Goal: Communication & Community: Answer question/provide support

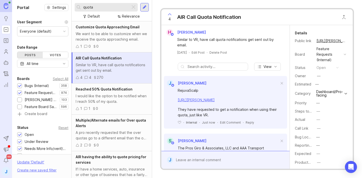
click at [109, 9] on input "quota" at bounding box center [105, 8] width 45 height 6
type input "organi"
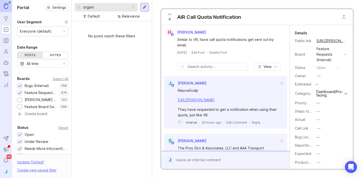
click at [104, 5] on input "organi" at bounding box center [105, 8] width 45 height 6
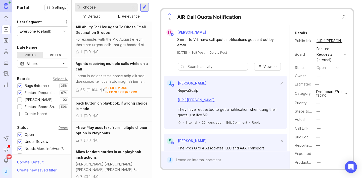
click at [97, 6] on input "choose" at bounding box center [105, 8] width 45 height 6
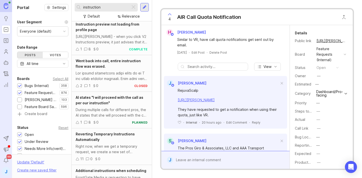
scroll to position [234, 0]
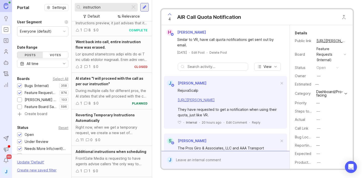
click at [28, 86] on div "Bugs (Internal)" at bounding box center [37, 86] width 24 height 6
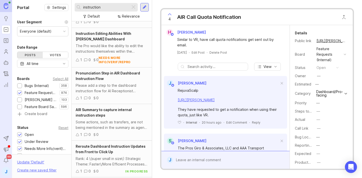
scroll to position [63, 0]
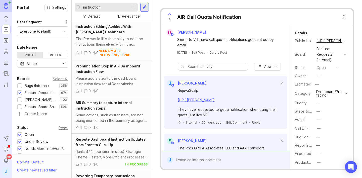
click at [123, 43] on div "The Pro would like the ability to edit the instructions themselves within the D…" at bounding box center [112, 41] width 72 height 11
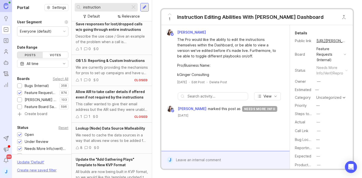
scroll to position [1665, 0]
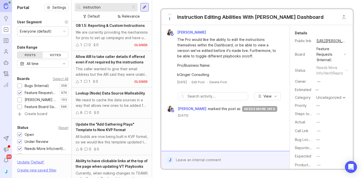
click at [106, 11] on div "instruction" at bounding box center [103, 7] width 56 height 9
click at [105, 9] on input "instruction" at bounding box center [105, 8] width 45 height 6
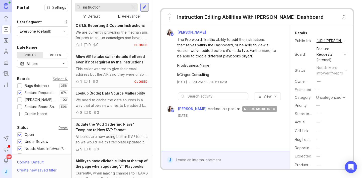
click at [105, 9] on input "instruction" at bounding box center [105, 8] width 45 height 6
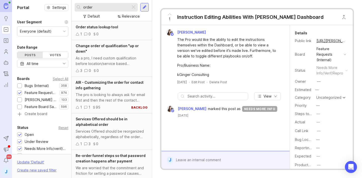
type input "order"
click at [120, 61] on div "As a pro, I need custom qualification before location/service based qualificati…" at bounding box center [112, 61] width 72 height 11
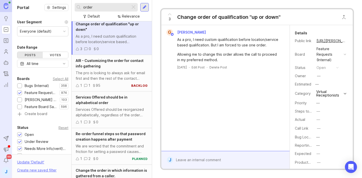
scroll to position [26, 0]
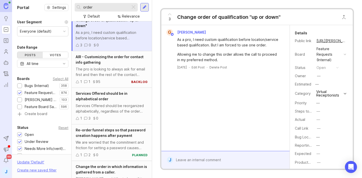
click at [117, 67] on div "The pro is looking to always ask for email first and then the rest of the conta…" at bounding box center [112, 72] width 72 height 11
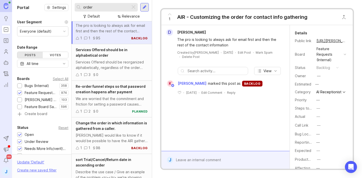
scroll to position [113, 0]
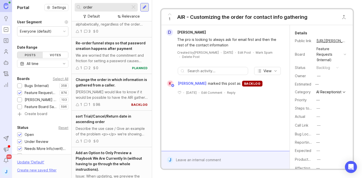
click at [116, 95] on div "[PERSON_NAME] would like to know if it would be possible to have the AIR gather…" at bounding box center [112, 94] width 72 height 11
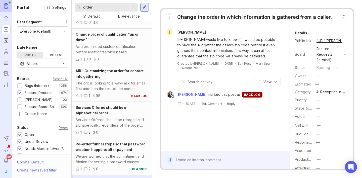
scroll to position [12, 0]
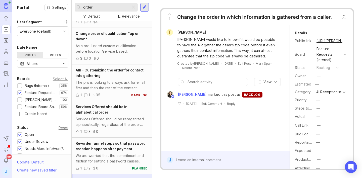
click at [116, 83] on div "The pro is looking to always ask for email first and then the rest of the conta…" at bounding box center [112, 85] width 72 height 11
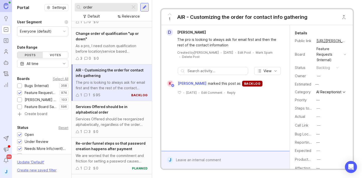
click at [170, 14] on icon at bounding box center [169, 15] width 3 height 2
click at [123, 38] on div "Change order of qualification "up or down"" at bounding box center [112, 36] width 72 height 11
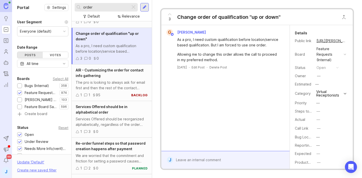
click at [167, 19] on div "3" at bounding box center [170, 17] width 10 height 13
click at [106, 84] on div "The pro is looking to always ask for email first and then the rest of the conta…" at bounding box center [112, 85] width 72 height 11
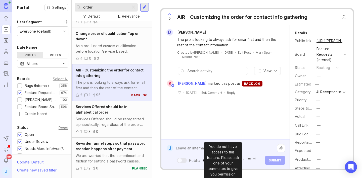
click at [199, 157] on div "Public Mentioned admins will be notified. Submit" at bounding box center [229, 154] width 112 height 21
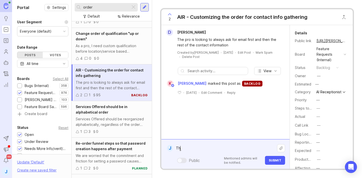
type textarea "T"
paste textarea "808 Law Help"
paste textarea "[URL][PERSON_NAME]"
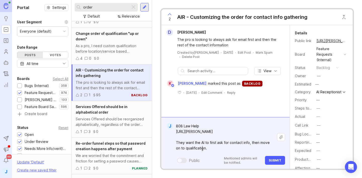
type textarea "808 Law Help [URL][PERSON_NAME] They want the AI to first ask for contact info,…"
click at [276, 160] on span "Submit" at bounding box center [275, 161] width 13 height 4
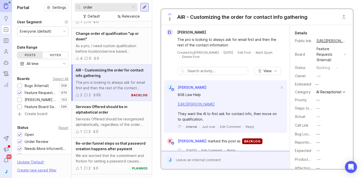
click at [348, 40] on button "copy icon" at bounding box center [351, 40] width 7 height 7
